Goal: Check status: Check status

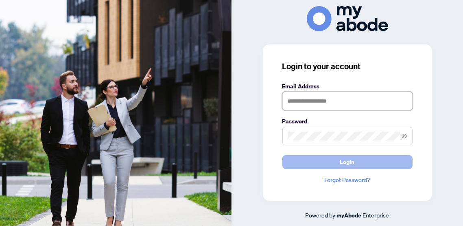
type input "**********"
click at [345, 159] on span "Login" at bounding box center [347, 161] width 15 height 13
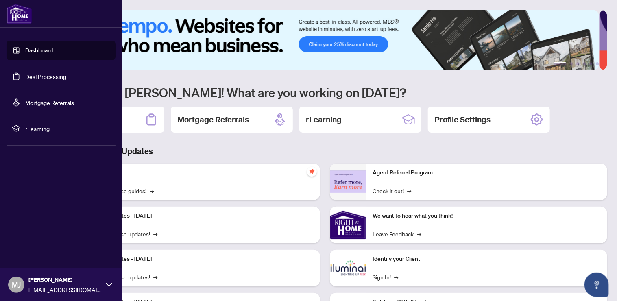
click at [27, 73] on link "Deal Processing" at bounding box center [45, 76] width 41 height 7
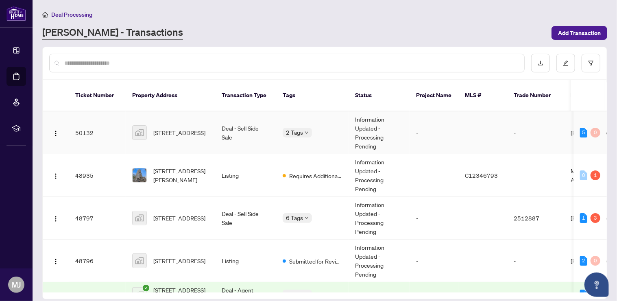
click at [370, 121] on td "Information Updated - Processing Pending" at bounding box center [379, 132] width 61 height 43
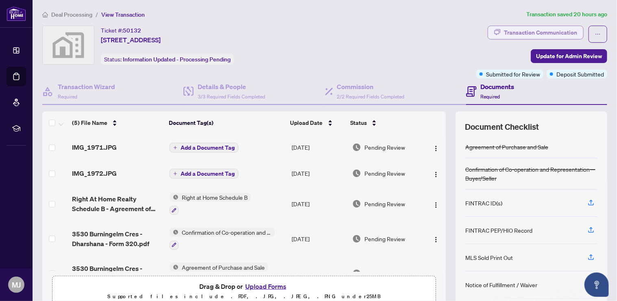
click at [537, 29] on div "Transaction Communication" at bounding box center [540, 32] width 73 height 13
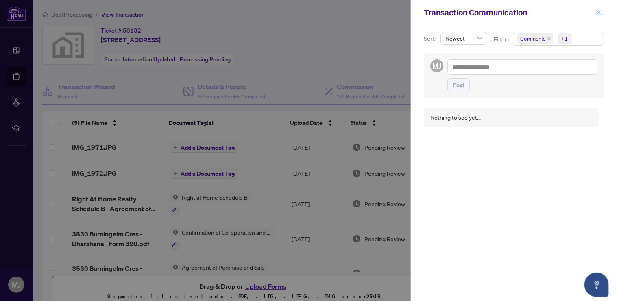
click at [599, 11] on icon "close" at bounding box center [599, 13] width 6 height 6
